Goal: Transaction & Acquisition: Purchase product/service

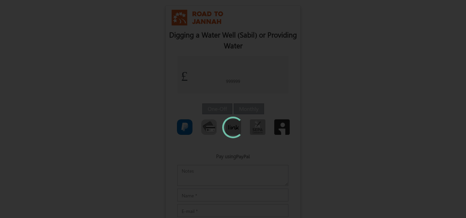
type input "1"
type input "£1.40"
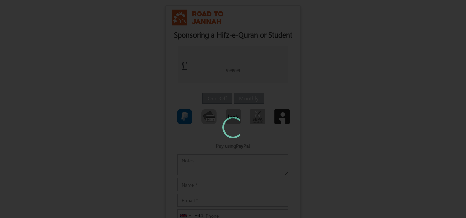
type input "1"
type input "£1.40"
type input "1"
type input "£1.40"
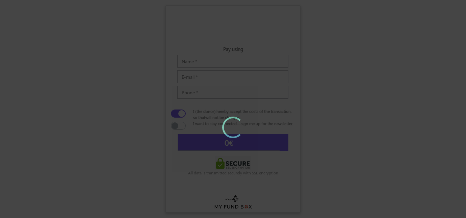
type input "1"
type input "£1.40"
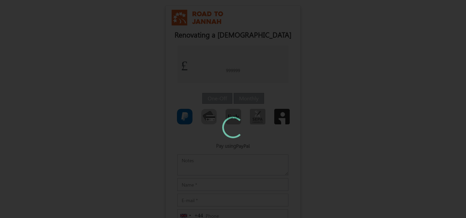
type input "0"
type input "£0.00"
